Goal: Transaction & Acquisition: Purchase product/service

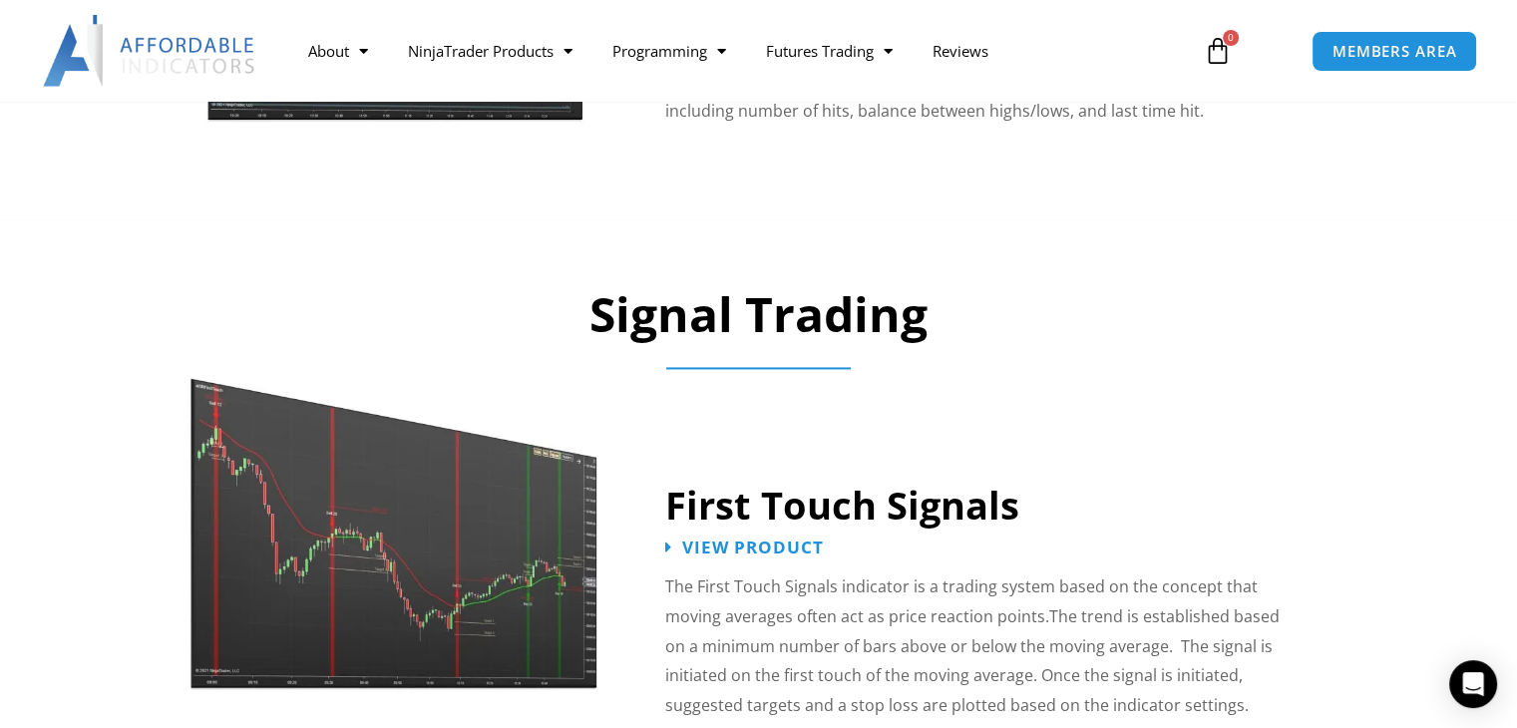
scroll to position [2992, 0]
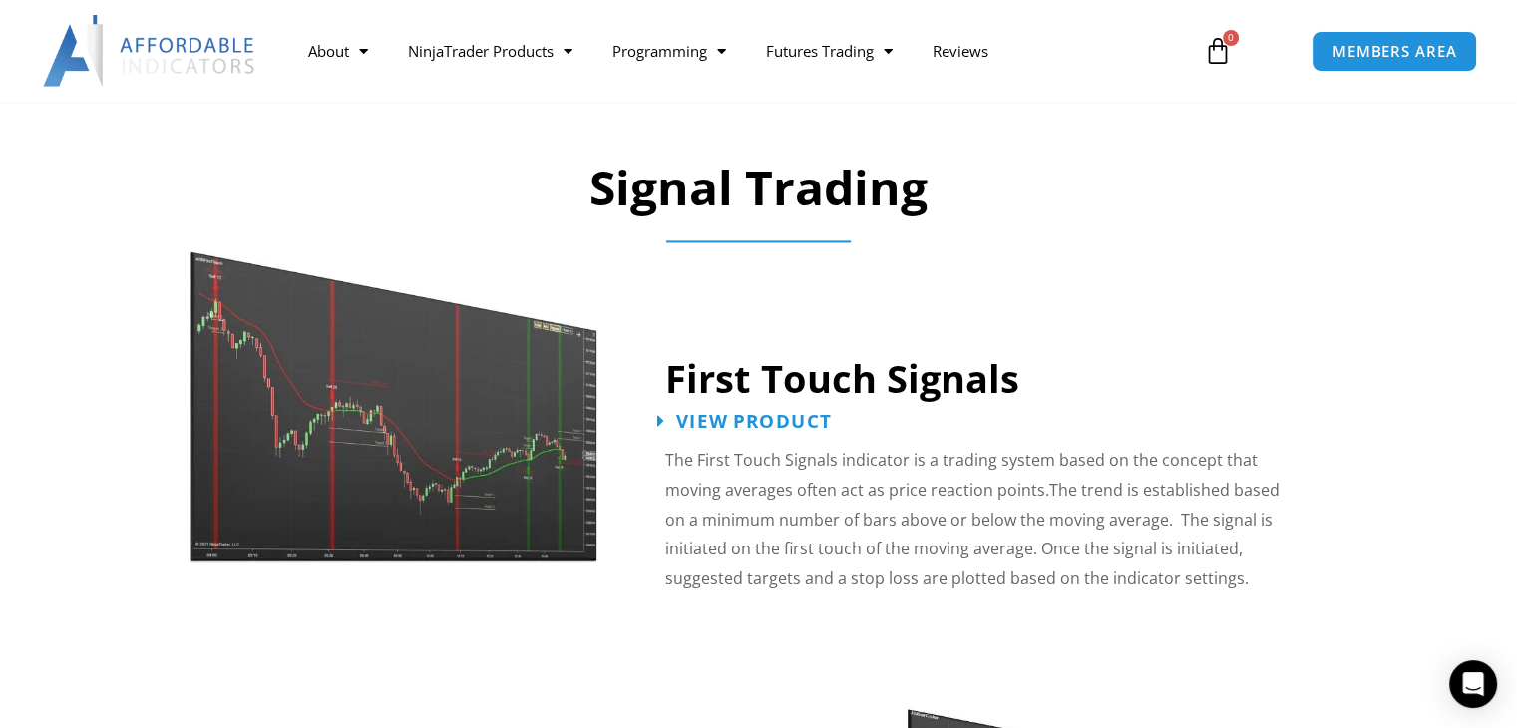
click at [782, 412] on span "View Product" at bounding box center [754, 421] width 156 height 19
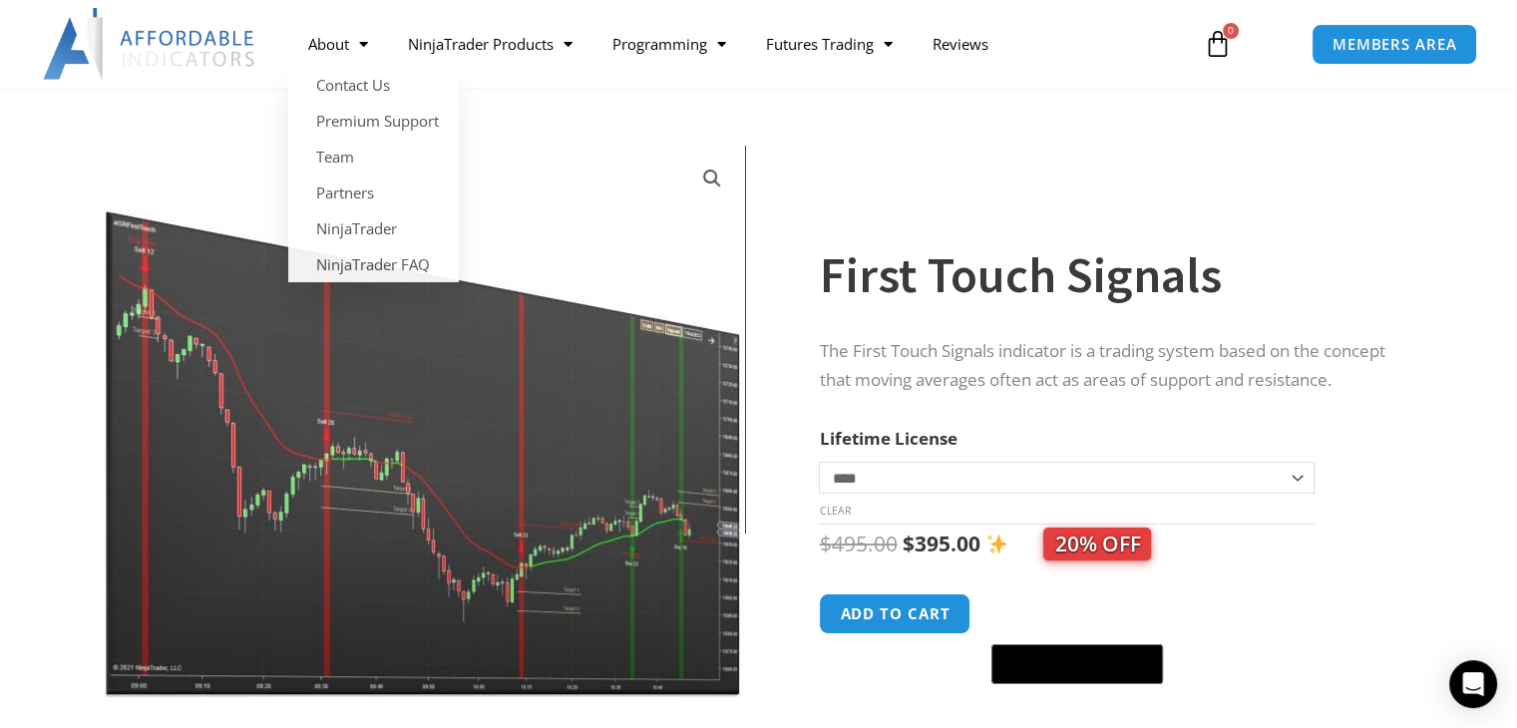
scroll to position [199, 0]
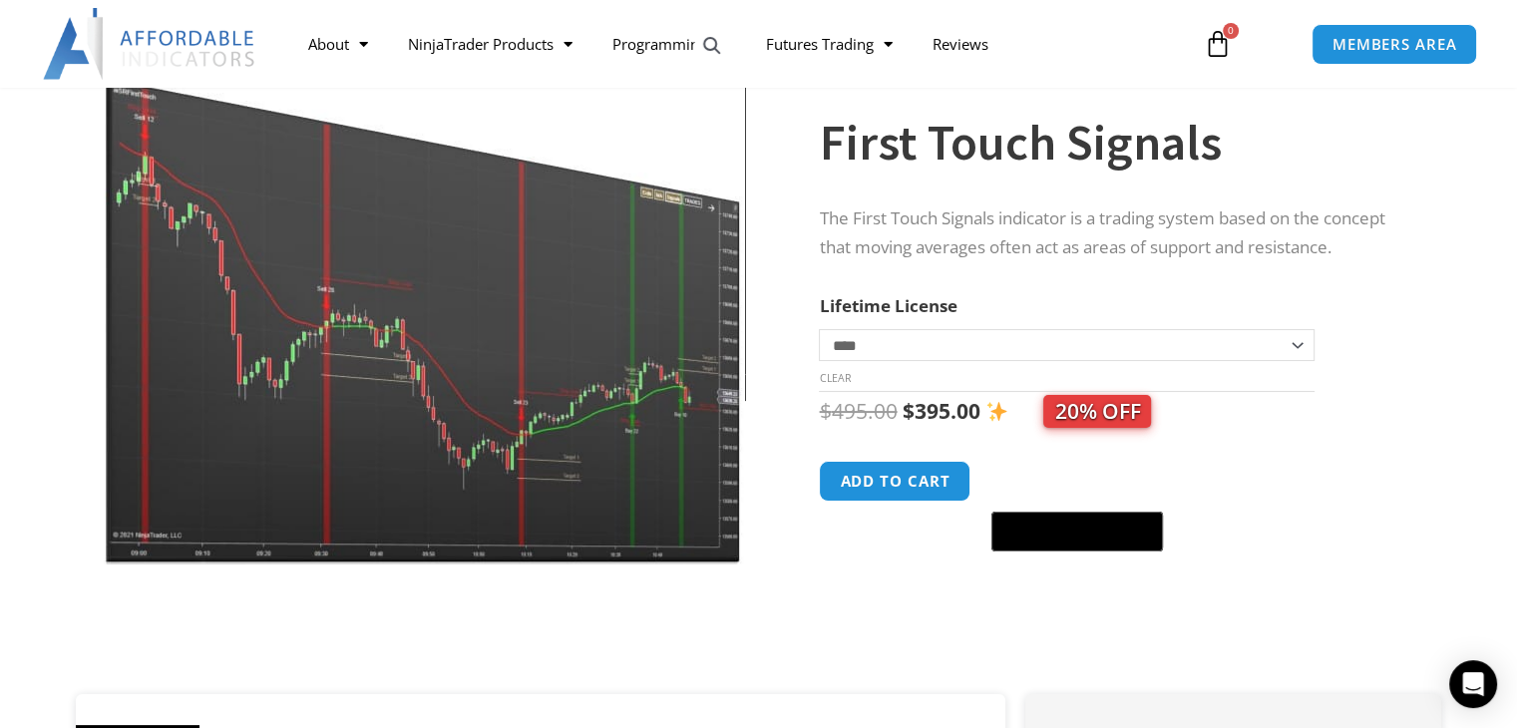
click at [1107, 341] on select "**********" at bounding box center [1066, 345] width 495 height 32
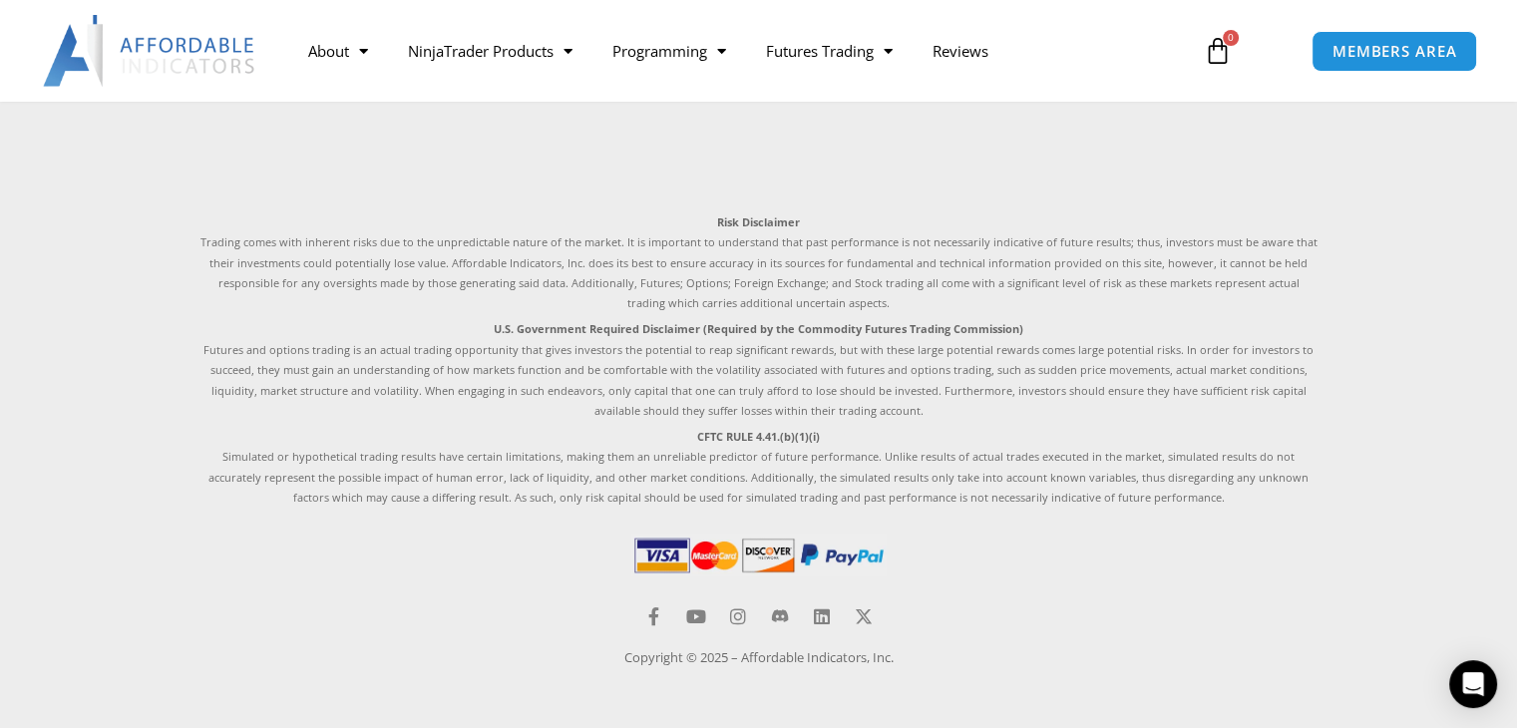
scroll to position [3421, 0]
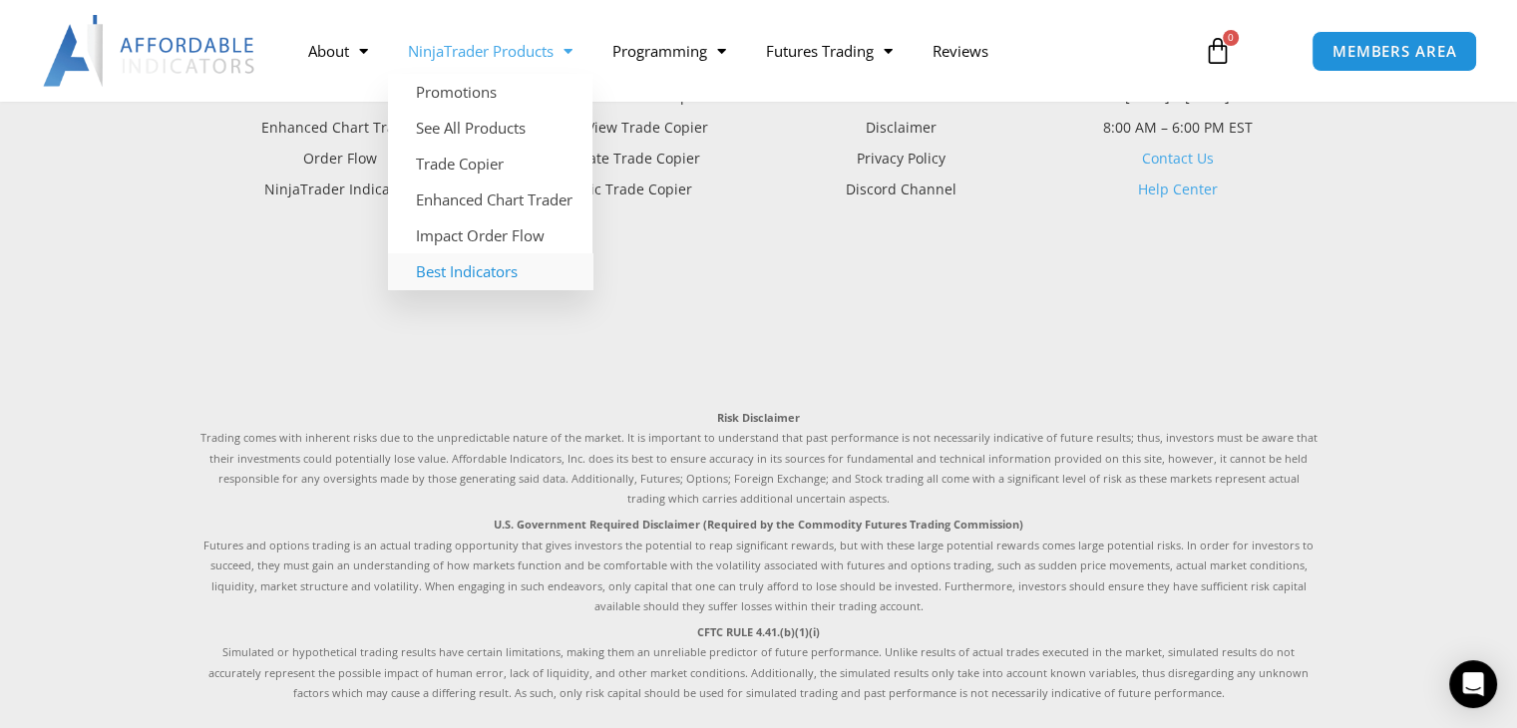
click at [448, 274] on link "Best Indicators" at bounding box center [490, 271] width 204 height 36
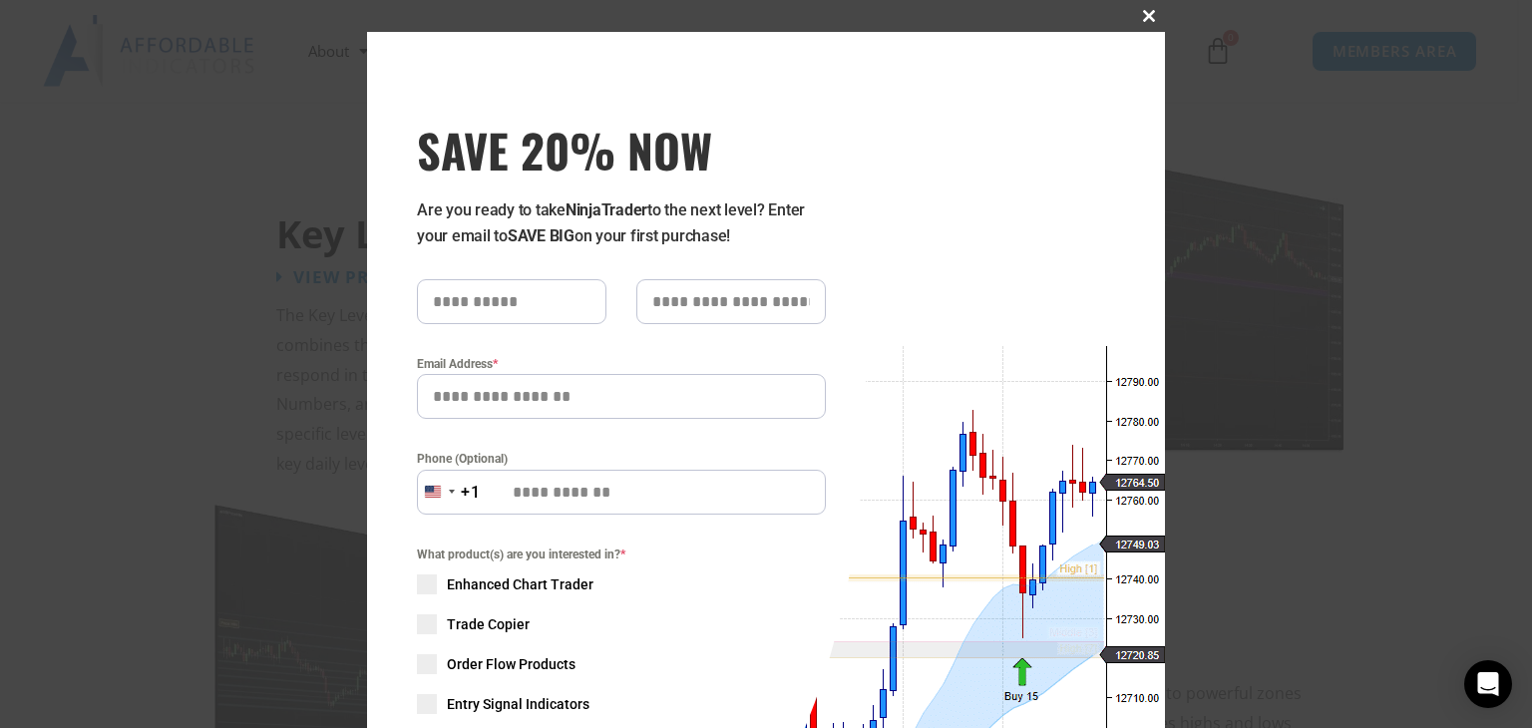
click at [1140, 13] on span "SAVE 20% NOW popup" at bounding box center [1149, 16] width 32 height 12
